Goal: Complete application form

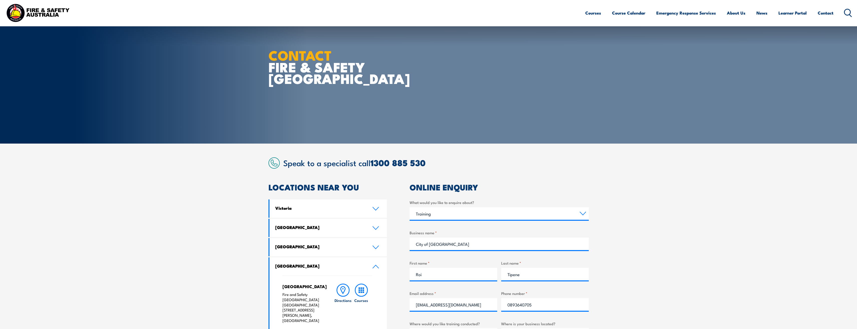
select select "Training"
select select "WA"
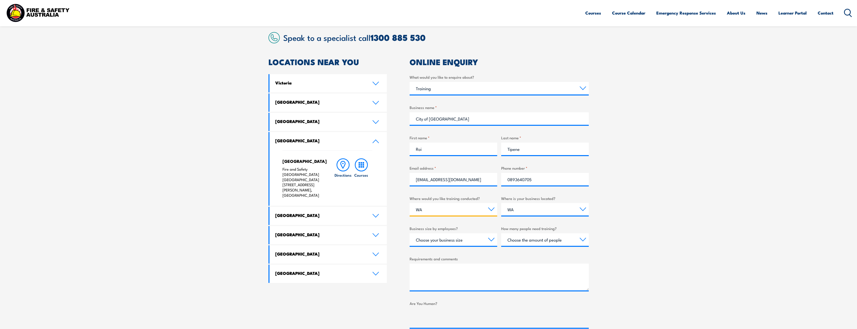
click at [471, 210] on select "Select a state or territory Nationally - multiple locations [GEOGRAPHIC_DATA] […" at bounding box center [454, 209] width 88 height 13
click at [410, 203] on select "Select a state or territory Nationally - multiple locations [GEOGRAPHIC_DATA] […" at bounding box center [454, 209] width 88 height 13
click at [526, 209] on select "Select a state or territory [GEOGRAPHIC_DATA] [GEOGRAPHIC_DATA] [GEOGRAPHIC_DAT…" at bounding box center [545, 209] width 88 height 13
click at [501, 203] on select "Select a state or territory [GEOGRAPHIC_DATA] [GEOGRAPHIC_DATA] [GEOGRAPHIC_DAT…" at bounding box center [545, 209] width 88 height 13
click at [493, 241] on select "Choose your business size 1 to 19 20 to 199 200+" at bounding box center [454, 239] width 88 height 13
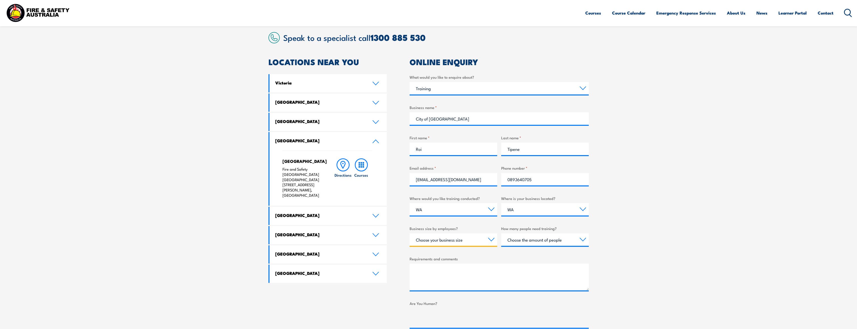
select select "20 to 199"
click at [410, 233] on select "Choose your business size 1 to 19 20 to 199 200+" at bounding box center [454, 239] width 88 height 13
click at [583, 239] on select "Choose the amount of people 1 to 4 5 to 19 20+" at bounding box center [545, 239] width 88 height 13
select select "20+"
click at [501, 233] on select "Choose the amount of people 1 to 4 5 to 19 20+" at bounding box center [545, 239] width 88 height 13
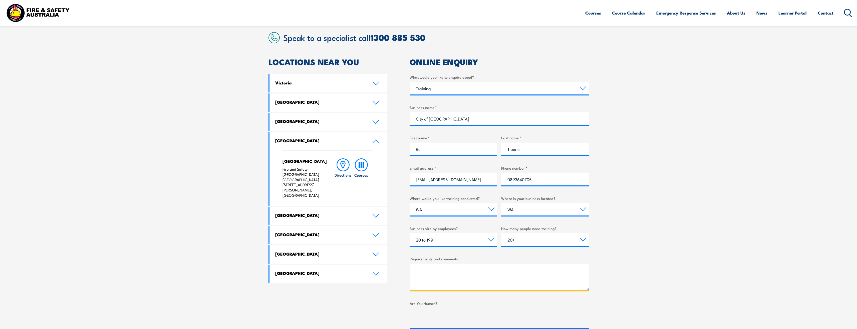
click at [426, 274] on textarea "Requirements and comments" at bounding box center [499, 276] width 179 height 27
click at [472, 288] on textarea "Good afternoon Team, The Melville Operations Centre require Fire Extinguisher T…" at bounding box center [499, 276] width 179 height 27
drag, startPoint x: 520, startPoint y: 288, endPoint x: 531, endPoint y: 288, distance: 10.3
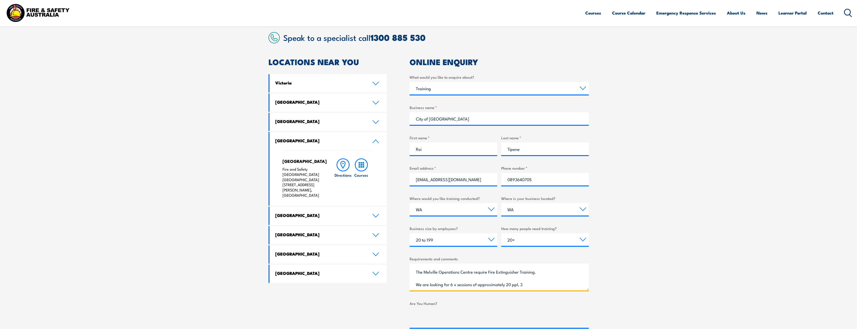
click at [531, 288] on textarea "Good afternoon Team, The Melville Operations Centre require Fire Extinguisher T…" at bounding box center [499, 276] width 179 height 27
click at [537, 284] on textarea "Good afternoon Team, The Melville Operations Centre require Fire Extinguisher T…" at bounding box center [499, 276] width 179 height 27
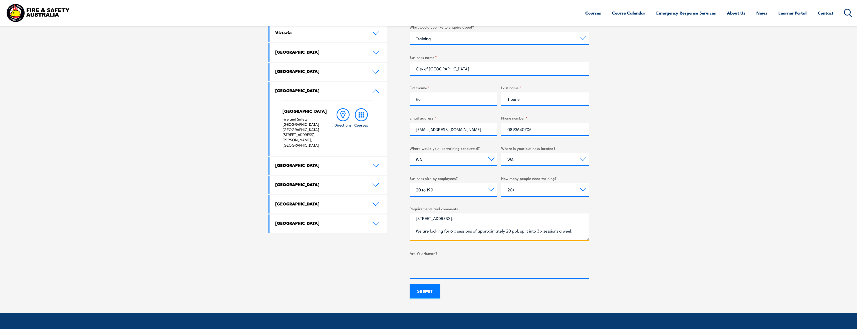
scroll to position [48, 0]
click at [514, 234] on textarea "Good afternoon Team, The Melville Operations Centre require Fire Extinguisher T…" at bounding box center [499, 226] width 179 height 27
type textarea "Good afternoon Team, The Melville Operations Centre require Fire Extinguisher T…"
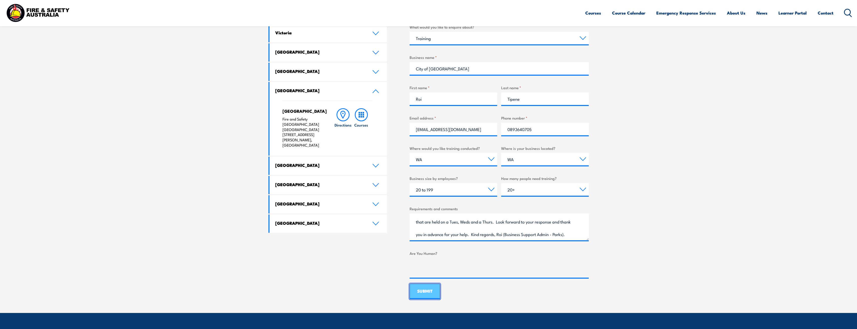
click at [424, 290] on input "SUBMIT" at bounding box center [425, 291] width 31 height 16
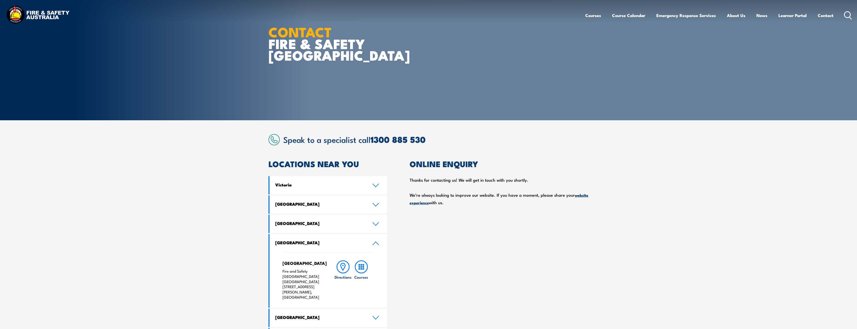
scroll to position [0, 0]
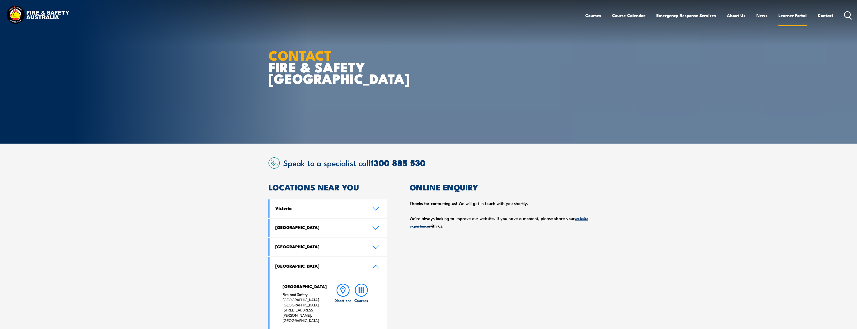
click at [795, 16] on link "Learner Portal" at bounding box center [792, 15] width 28 height 13
